Goal: Find specific page/section: Find specific page/section

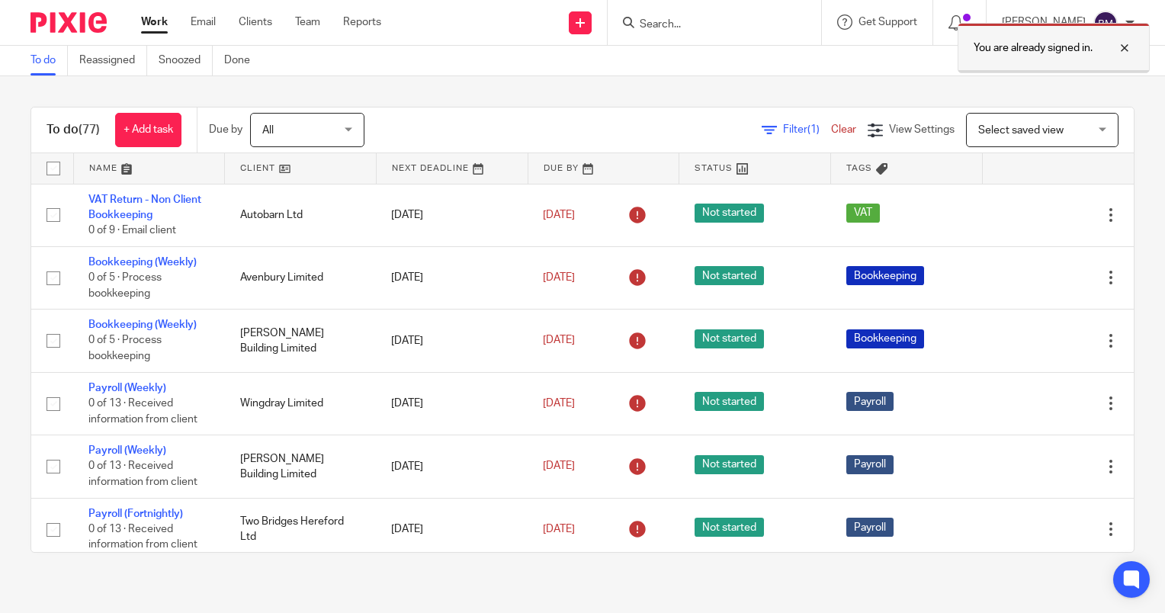
click at [1123, 52] on div at bounding box center [1113, 48] width 41 height 18
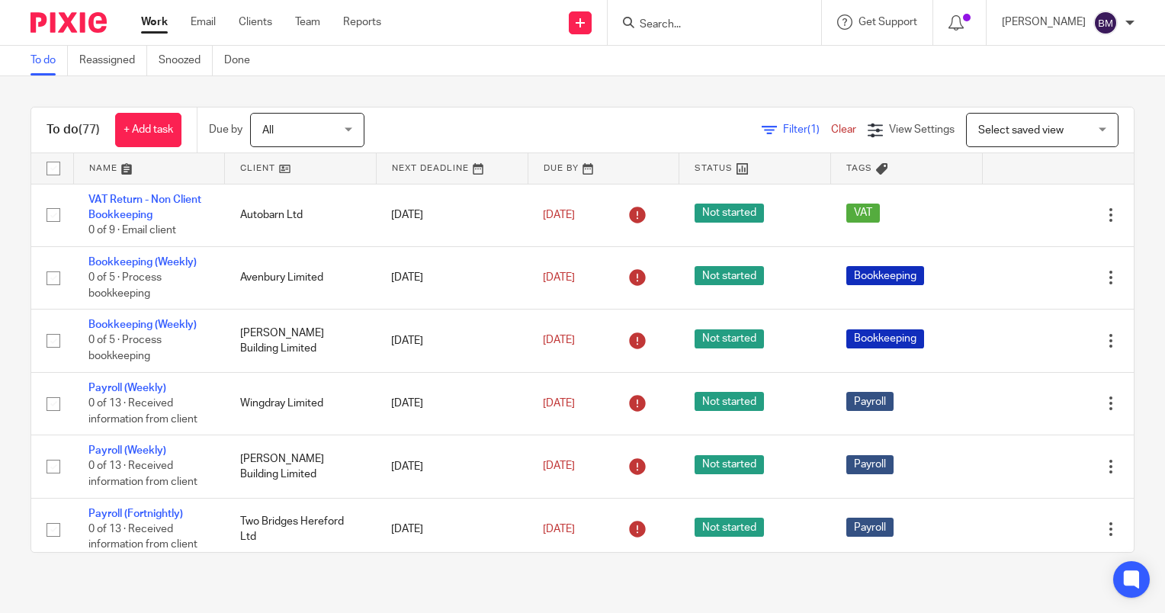
click at [694, 30] on input "Search" at bounding box center [706, 25] width 137 height 14
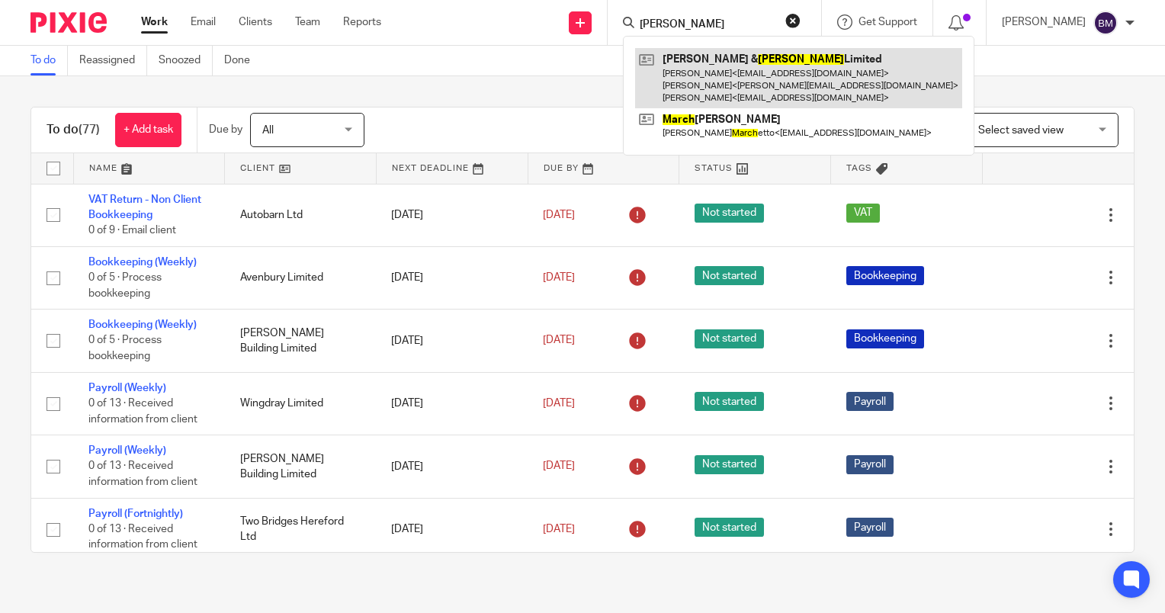
type input "marsh"
click at [782, 73] on link at bounding box center [798, 78] width 327 height 60
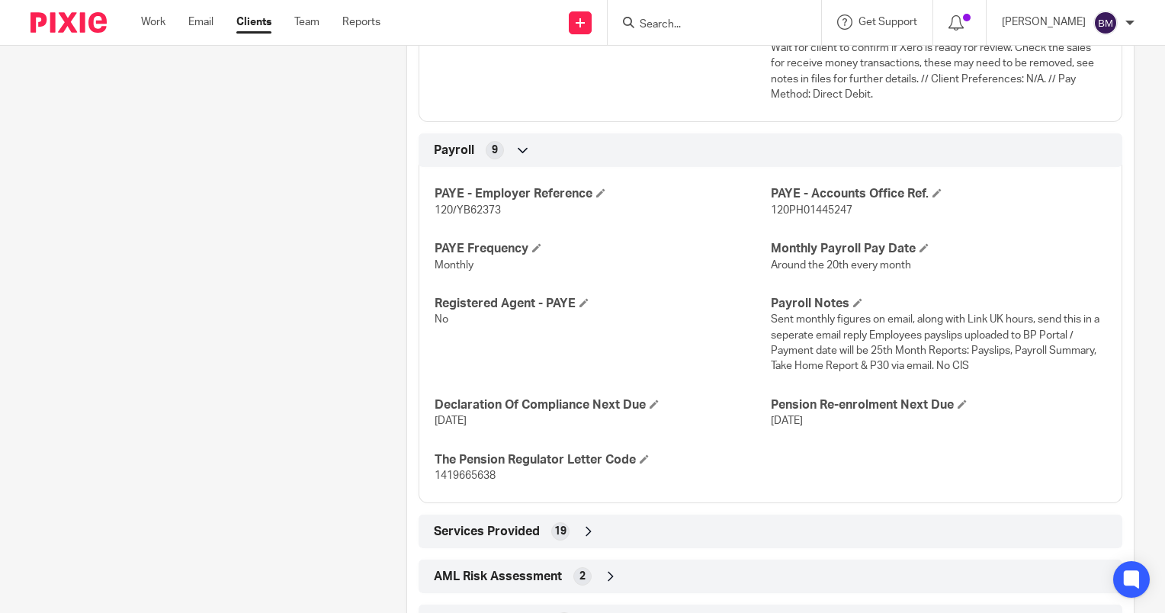
scroll to position [1709, 0]
